Goal: Navigation & Orientation: Go to known website

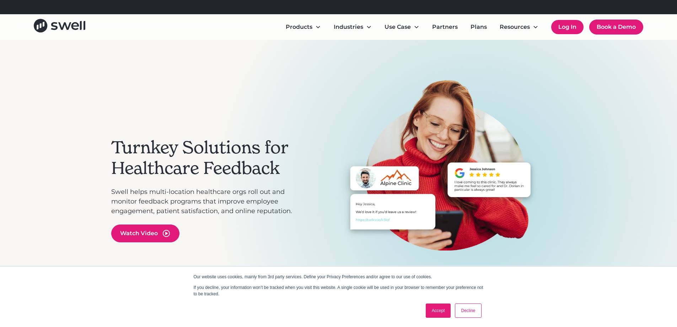
click at [564, 29] on link "Log In" at bounding box center [567, 27] width 32 height 14
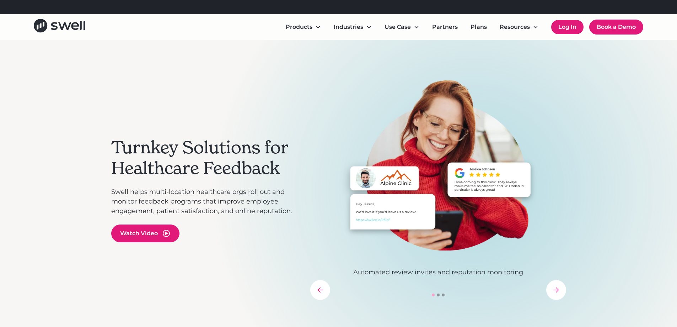
click at [571, 26] on link "Log In" at bounding box center [567, 27] width 32 height 14
click at [568, 31] on link "Log In" at bounding box center [567, 27] width 32 height 14
